Goal: Check status

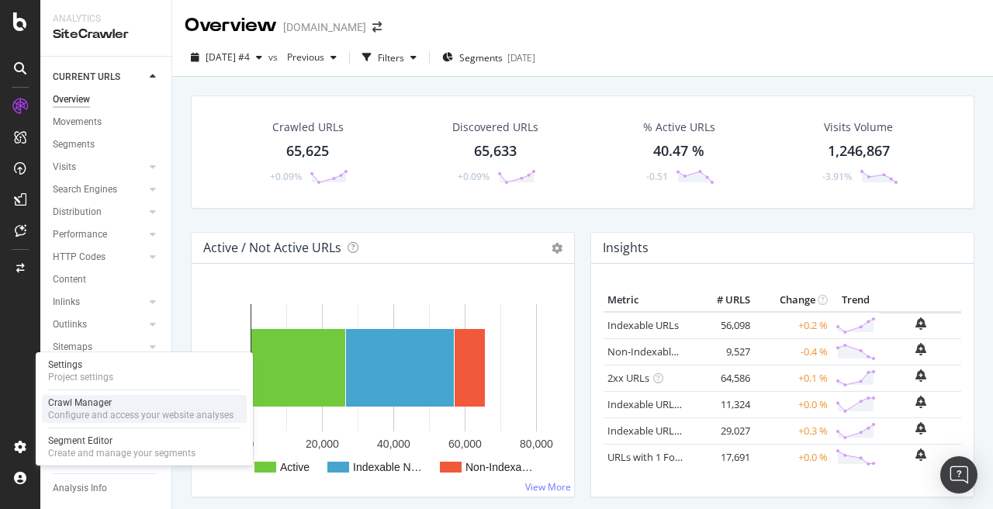
click at [92, 405] on div "Crawl Manager" at bounding box center [140, 403] width 185 height 12
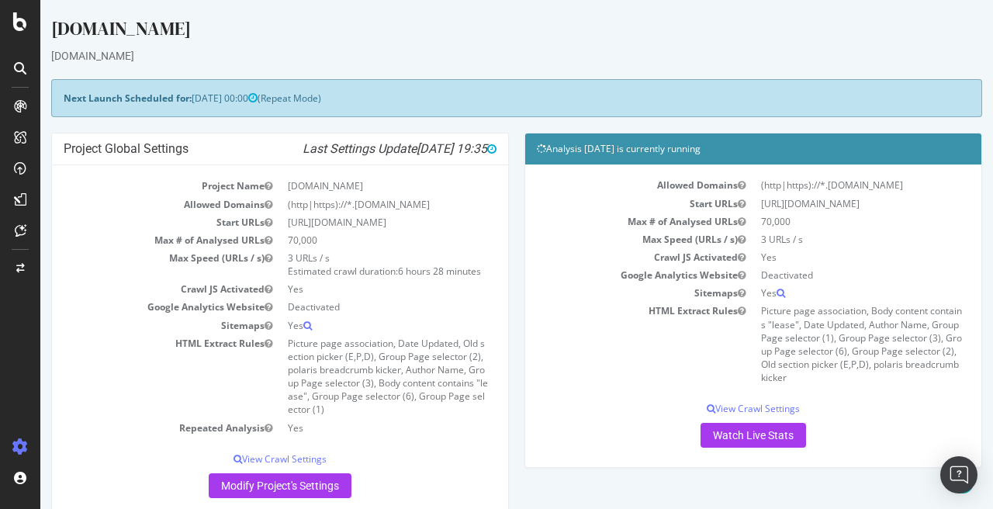
scroll to position [316, 0]
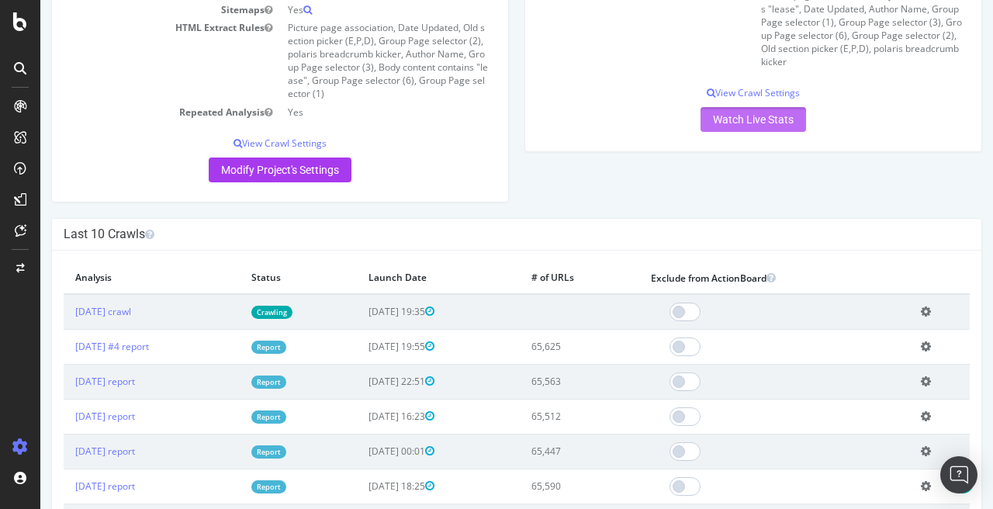
click at [790, 118] on link "Watch Live Stats" at bounding box center [754, 119] width 106 height 25
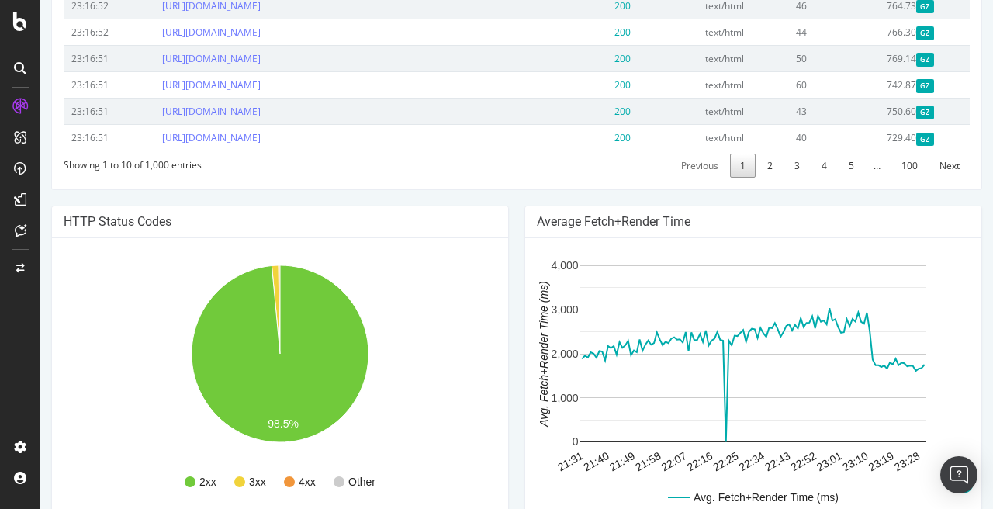
scroll to position [945, 0]
